Goal: Information Seeking & Learning: Learn about a topic

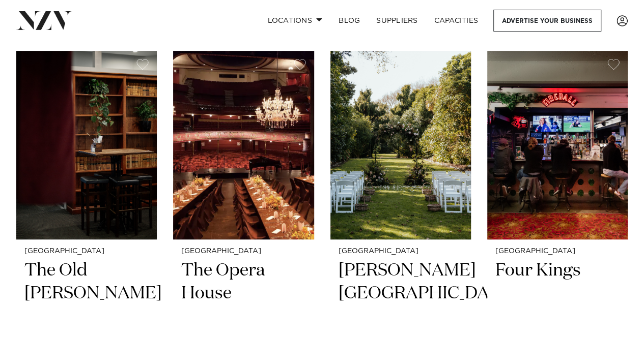
scroll to position [3714, 0]
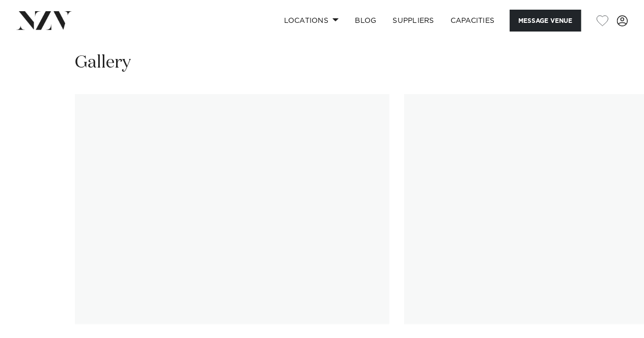
scroll to position [967, 0]
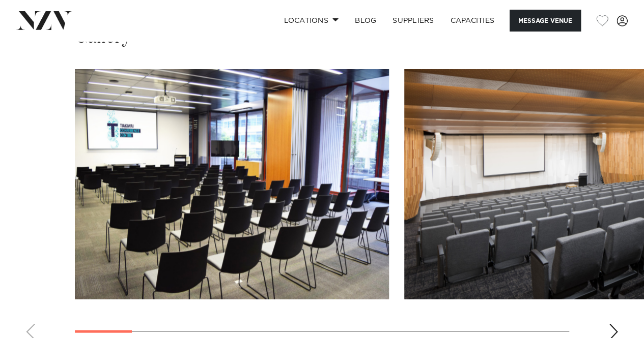
click at [612, 324] on div "Next slide" at bounding box center [613, 332] width 10 height 16
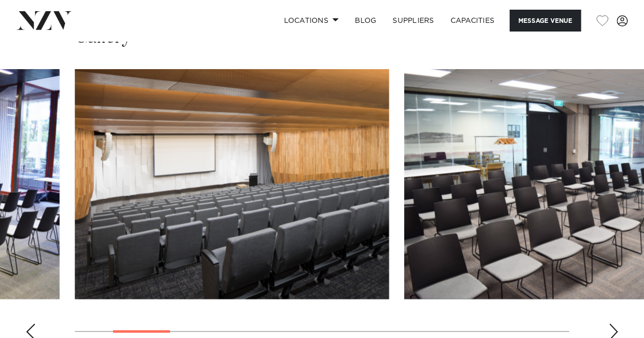
click at [612, 324] on div "Next slide" at bounding box center [613, 332] width 10 height 16
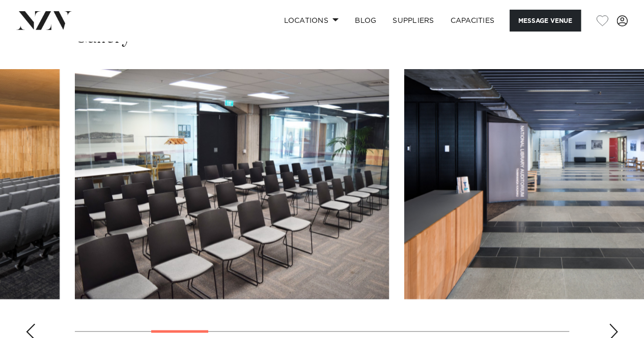
click at [612, 324] on div "Next slide" at bounding box center [613, 332] width 10 height 16
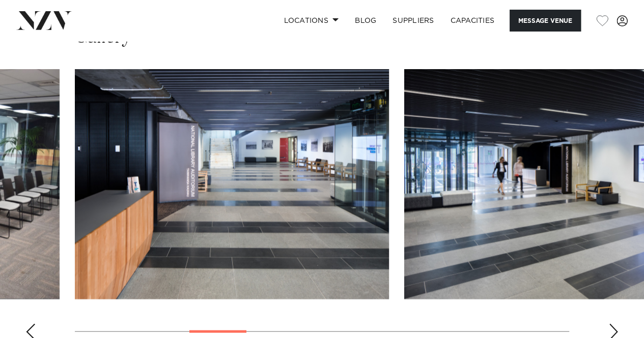
click at [612, 324] on div "Next slide" at bounding box center [613, 332] width 10 height 16
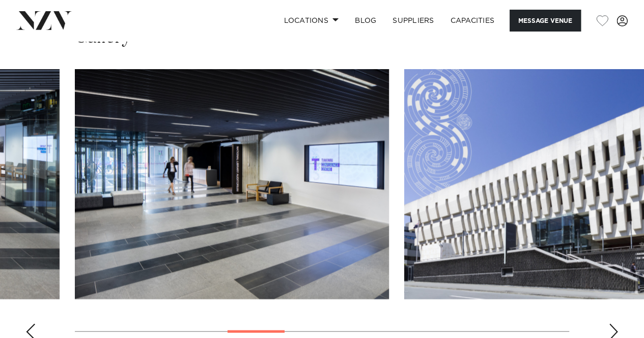
click at [612, 324] on div "Next slide" at bounding box center [613, 332] width 10 height 16
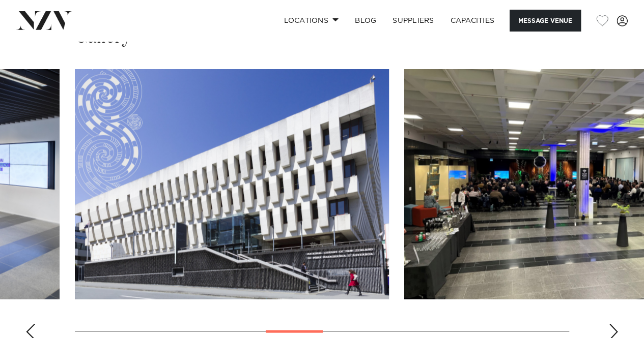
click at [612, 324] on div "Next slide" at bounding box center [613, 332] width 10 height 16
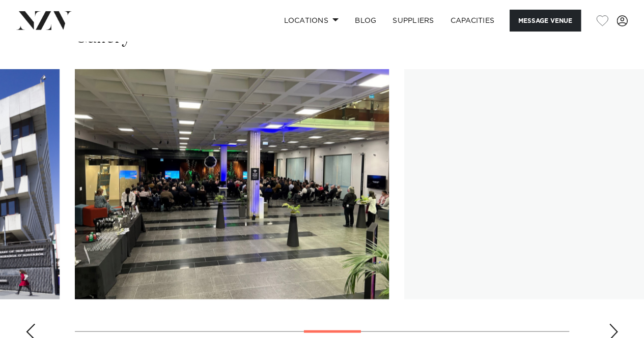
click at [612, 324] on div "Next slide" at bounding box center [613, 332] width 10 height 16
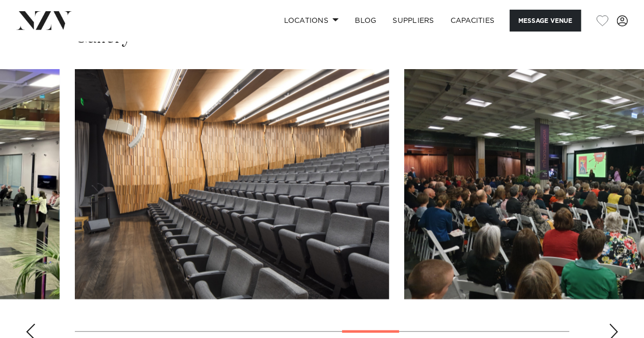
click at [612, 324] on div "Next slide" at bounding box center [613, 332] width 10 height 16
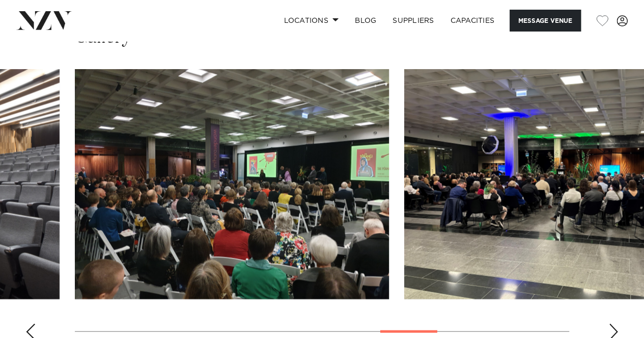
click at [612, 324] on div "Next slide" at bounding box center [613, 332] width 10 height 16
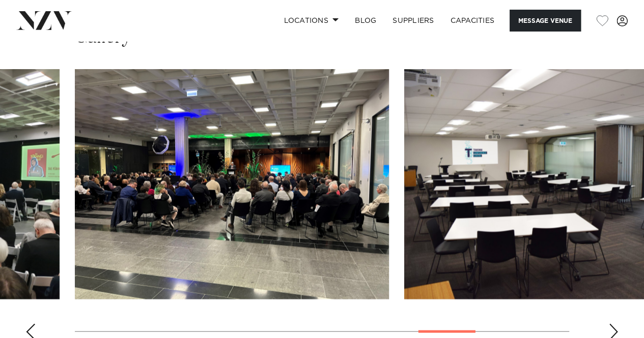
click at [612, 324] on div "Next slide" at bounding box center [613, 332] width 10 height 16
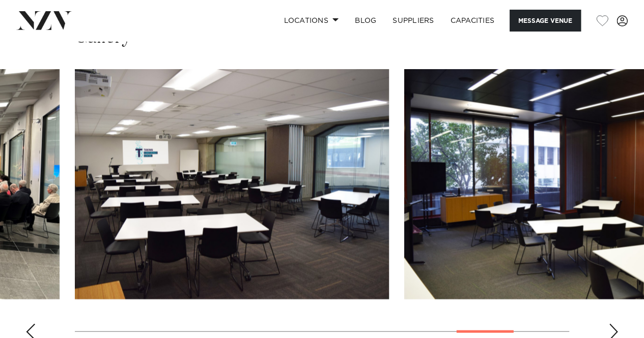
click at [612, 324] on div "Next slide" at bounding box center [613, 332] width 10 height 16
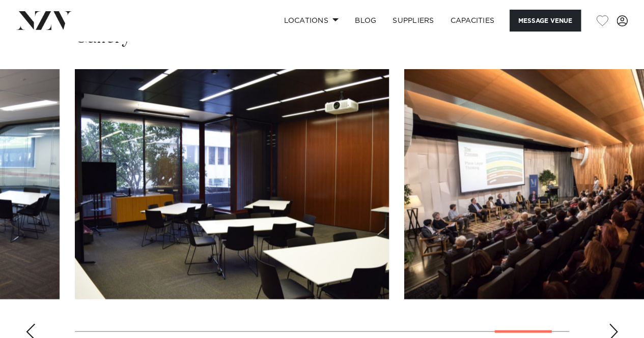
click at [612, 324] on div "Next slide" at bounding box center [613, 332] width 10 height 16
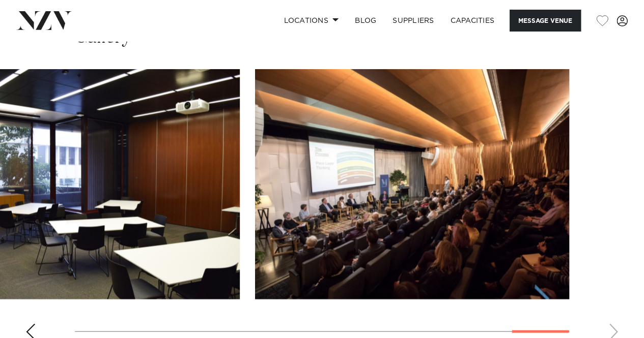
click at [612, 313] on swiper-container at bounding box center [322, 208] width 644 height 279
click at [364, 185] on img "13 / 13" at bounding box center [412, 184] width 314 height 230
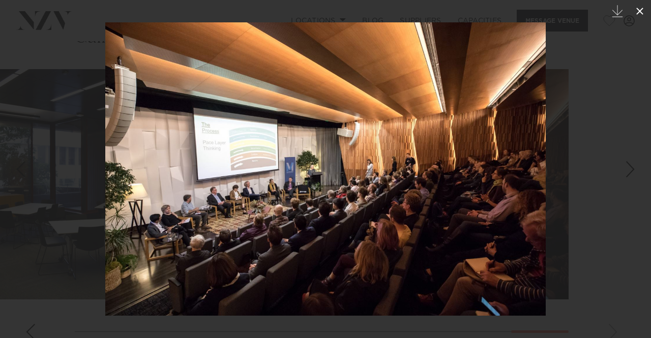
click at [638, 10] on icon at bounding box center [639, 11] width 7 height 7
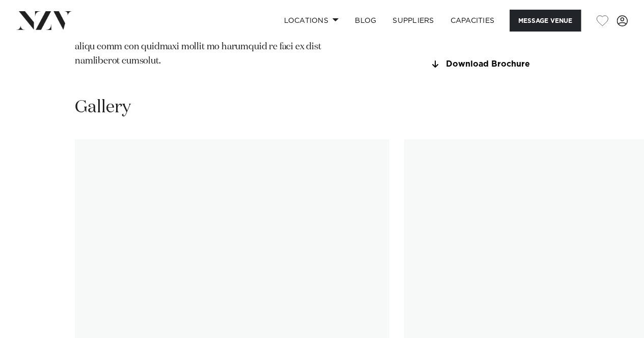
scroll to position [1272, 0]
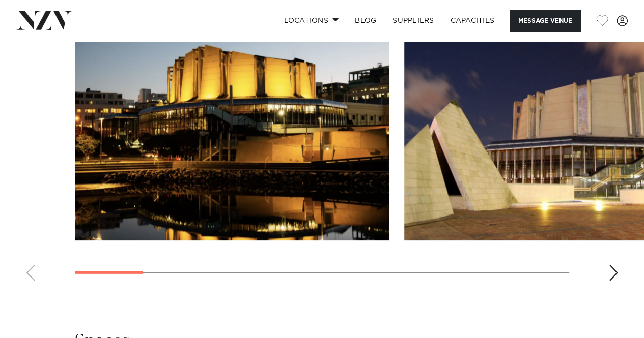
click at [612, 281] on div "Next slide" at bounding box center [613, 273] width 10 height 16
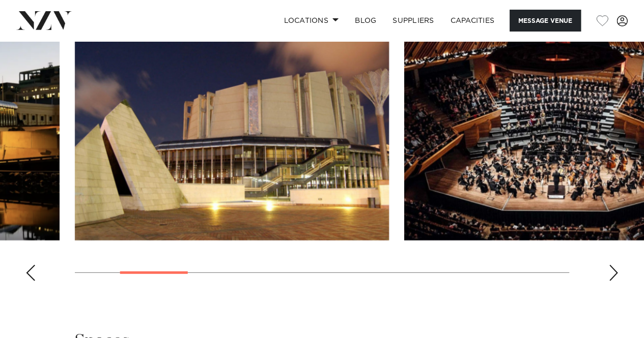
click at [612, 281] on div "Next slide" at bounding box center [613, 273] width 10 height 16
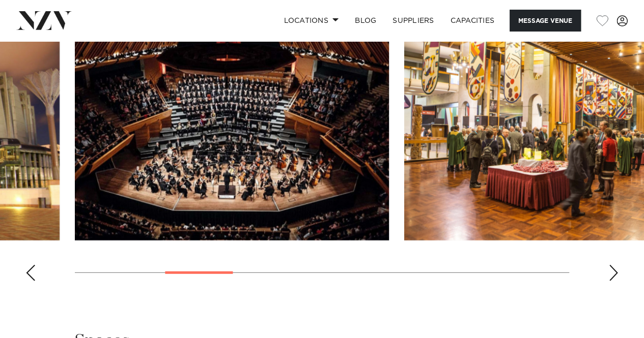
click at [612, 281] on div "Next slide" at bounding box center [613, 273] width 10 height 16
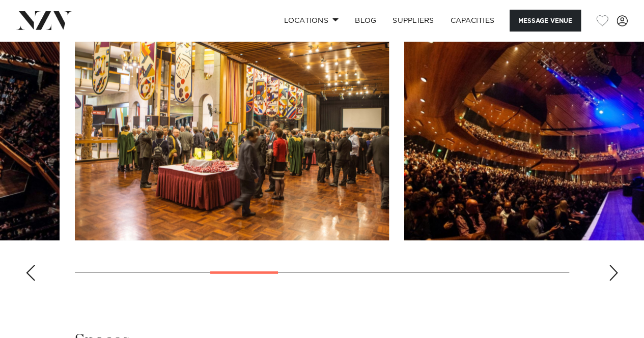
click at [612, 281] on div "Next slide" at bounding box center [613, 273] width 10 height 16
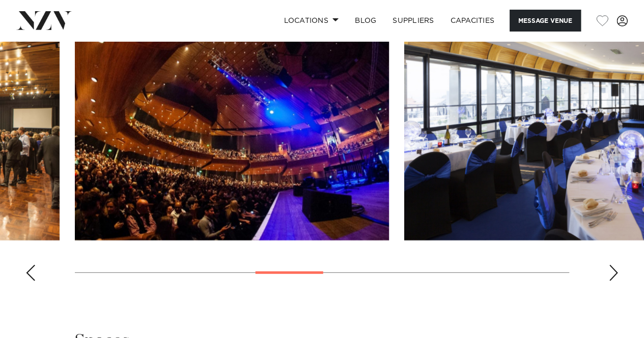
click at [612, 281] on div "Next slide" at bounding box center [613, 273] width 10 height 16
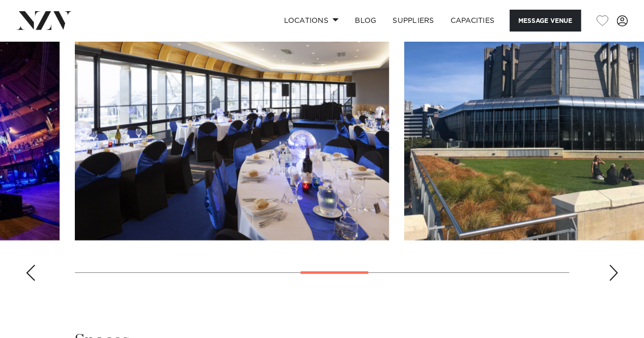
click at [608, 281] on div "Next slide" at bounding box center [613, 273] width 10 height 16
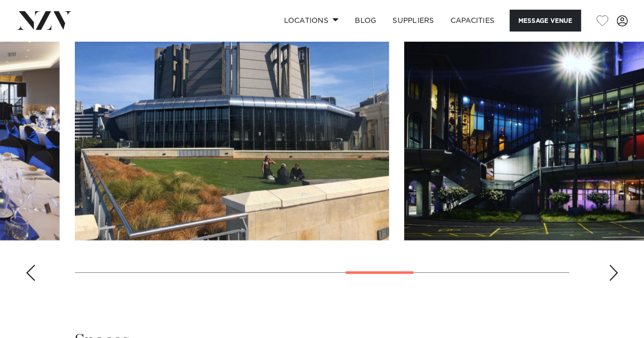
click at [608, 281] on div "Next slide" at bounding box center [613, 273] width 10 height 16
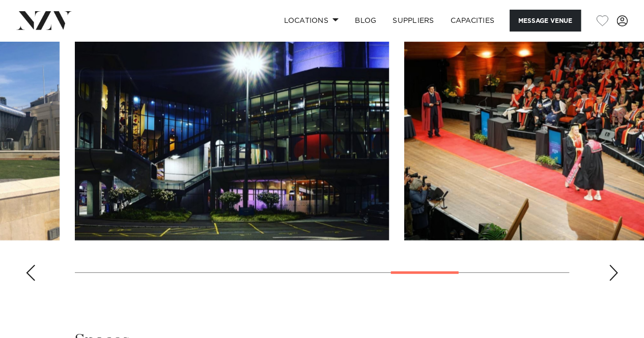
click at [608, 281] on div "Next slide" at bounding box center [613, 273] width 10 height 16
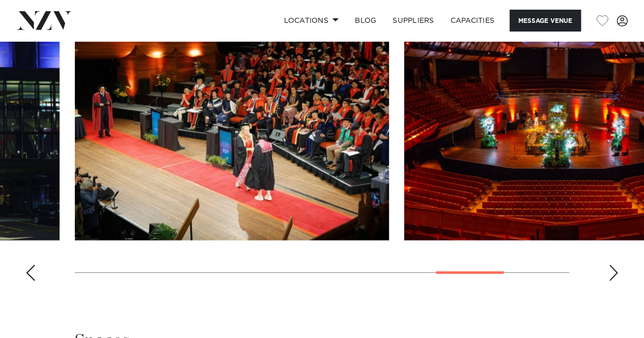
click at [608, 281] on div "Next slide" at bounding box center [613, 273] width 10 height 16
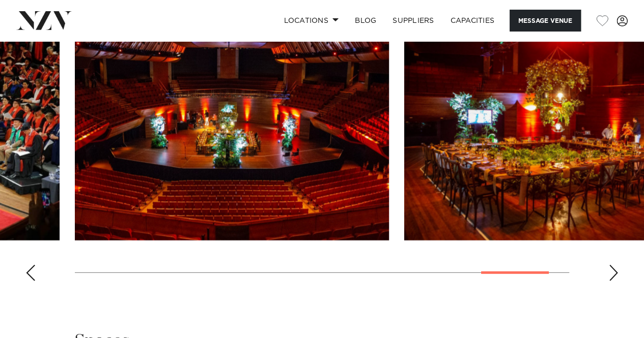
click at [608, 281] on div "Next slide" at bounding box center [613, 273] width 10 height 16
